Goal: Transaction & Acquisition: Book appointment/travel/reservation

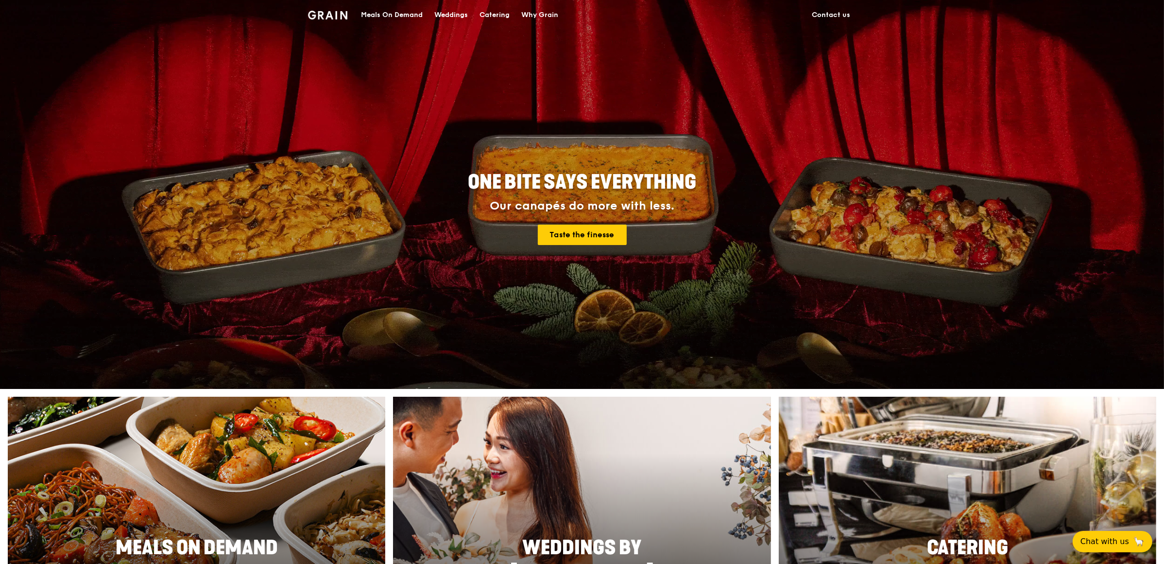
click at [409, 14] on div "Meals On Demand" at bounding box center [392, 14] width 62 height 29
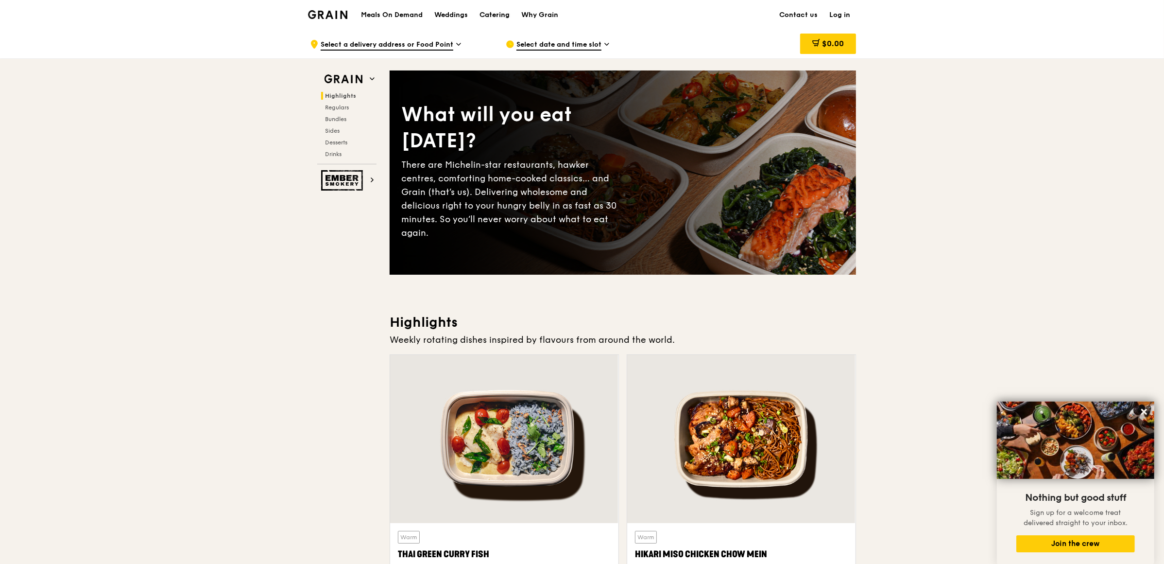
click at [489, 15] on div "Catering" at bounding box center [495, 14] width 30 height 29
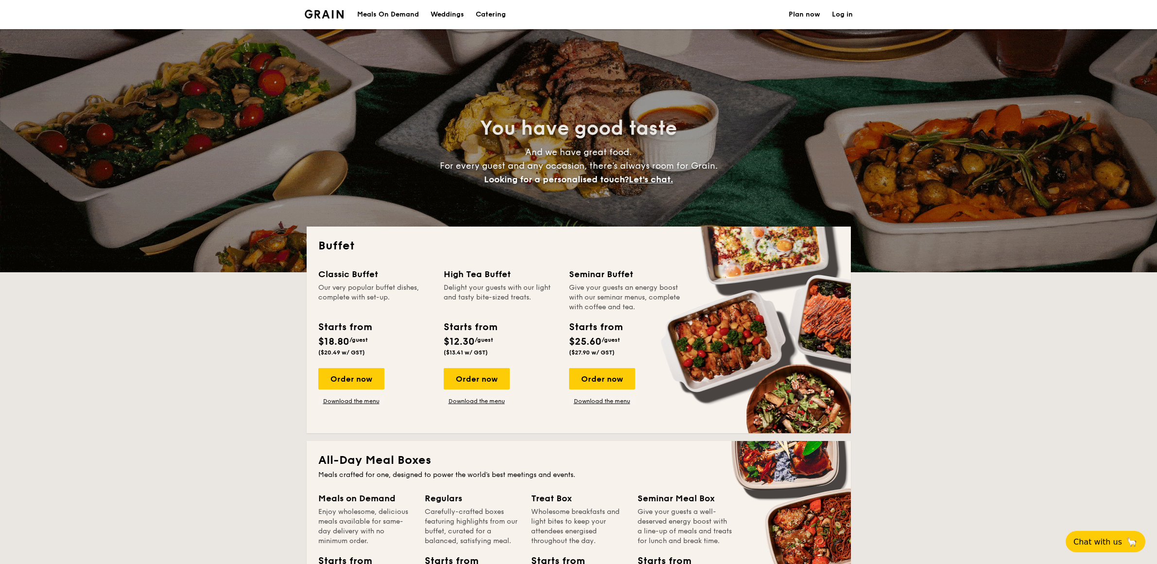
select select
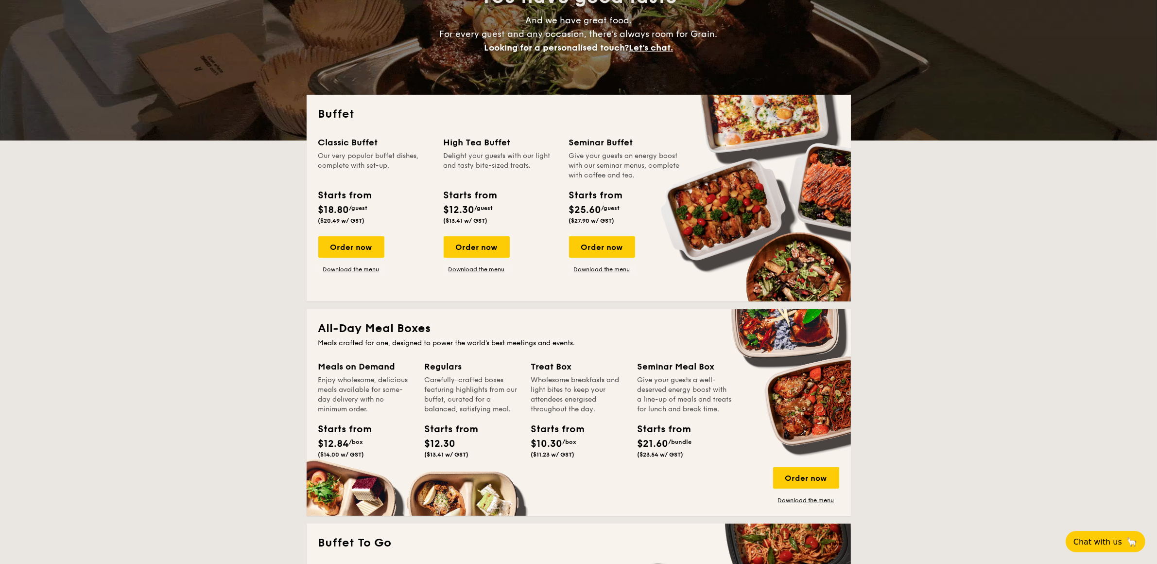
scroll to position [134, 0]
